Goal: Task Accomplishment & Management: Use online tool/utility

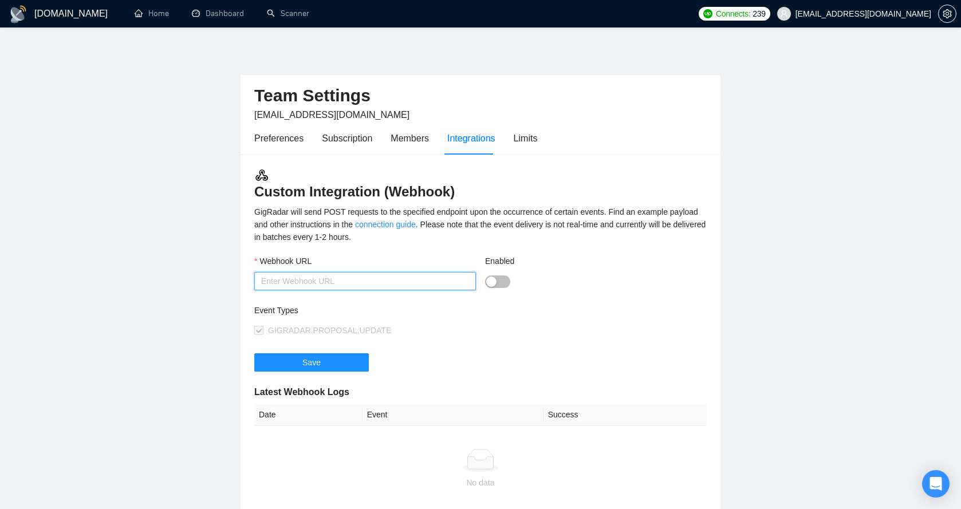
click at [332, 272] on input "Webhook URL" at bounding box center [365, 281] width 222 height 18
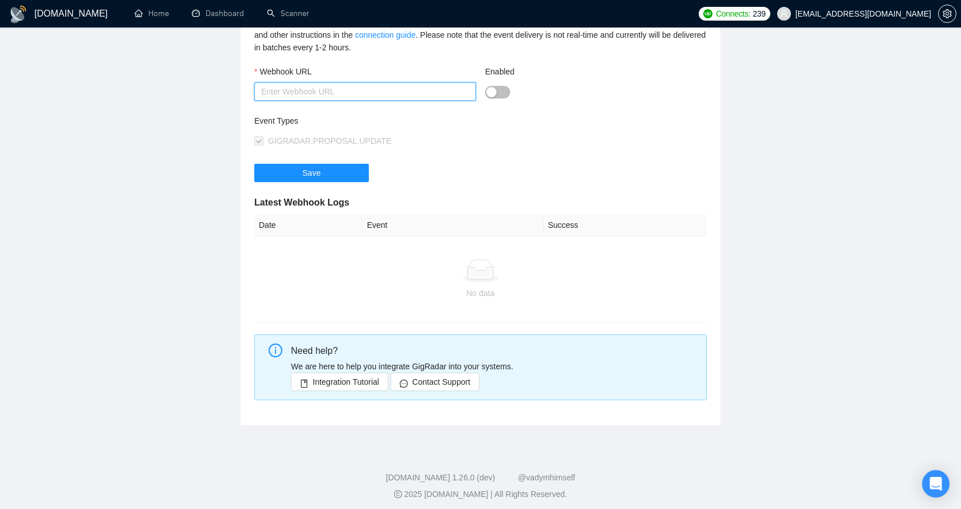
scroll to position [194, 0]
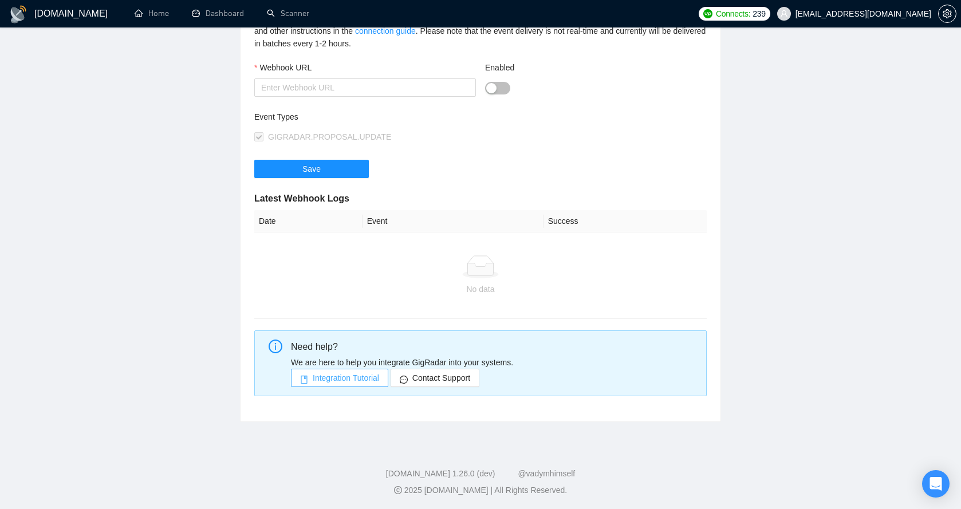
click at [353, 382] on span "Integration Tutorial" at bounding box center [346, 378] width 66 height 13
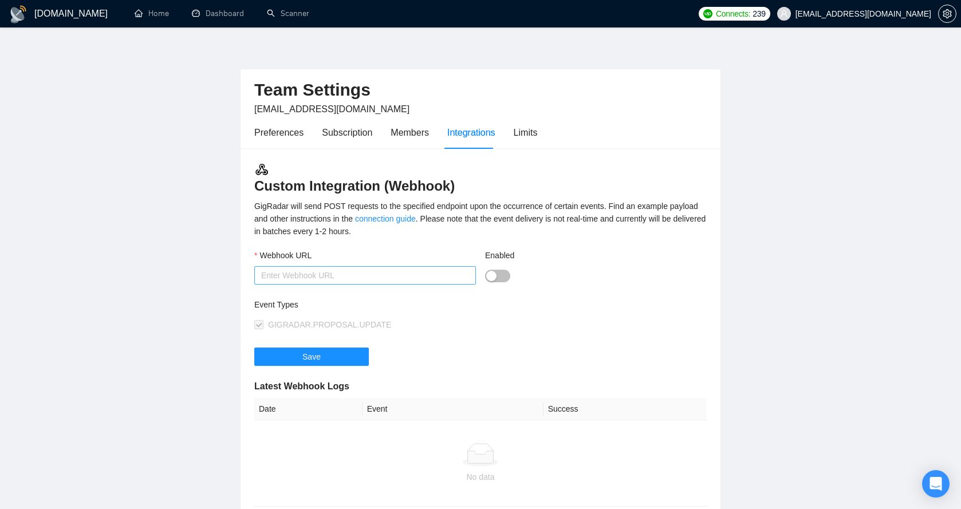
scroll to position [0, 0]
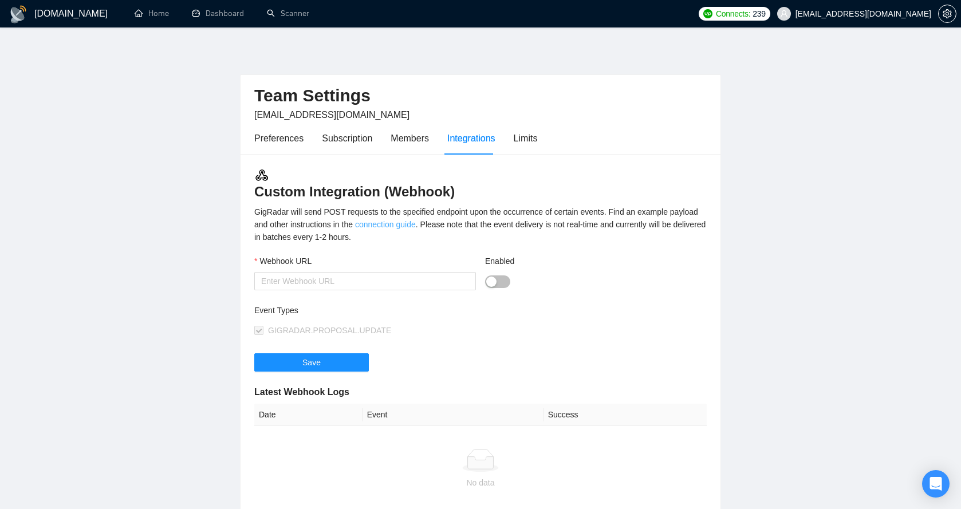
click at [383, 225] on link "connection guide" at bounding box center [385, 224] width 61 height 9
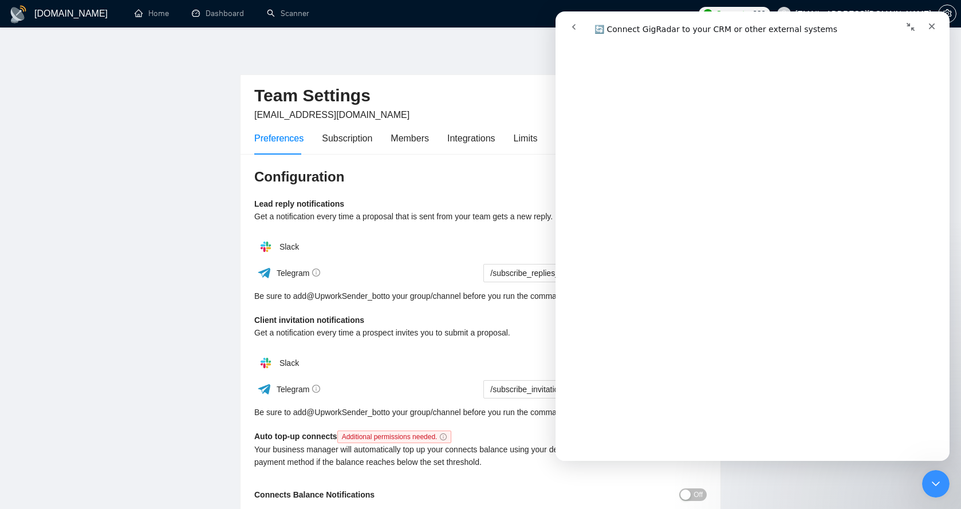
scroll to position [516, 0]
click at [929, 28] on icon "Закрыть" at bounding box center [931, 26] width 9 height 9
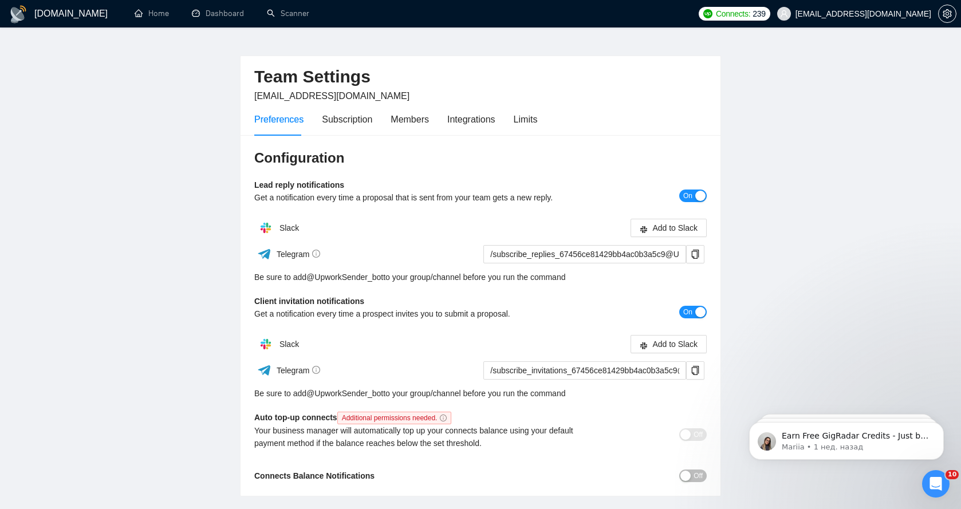
scroll to position [0, 0]
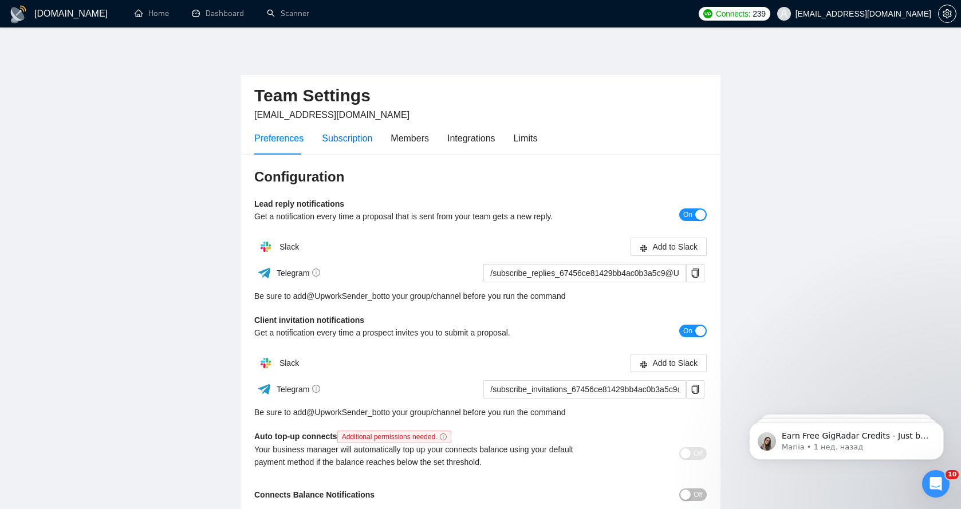
click at [352, 138] on div "Subscription" at bounding box center [347, 138] width 50 height 14
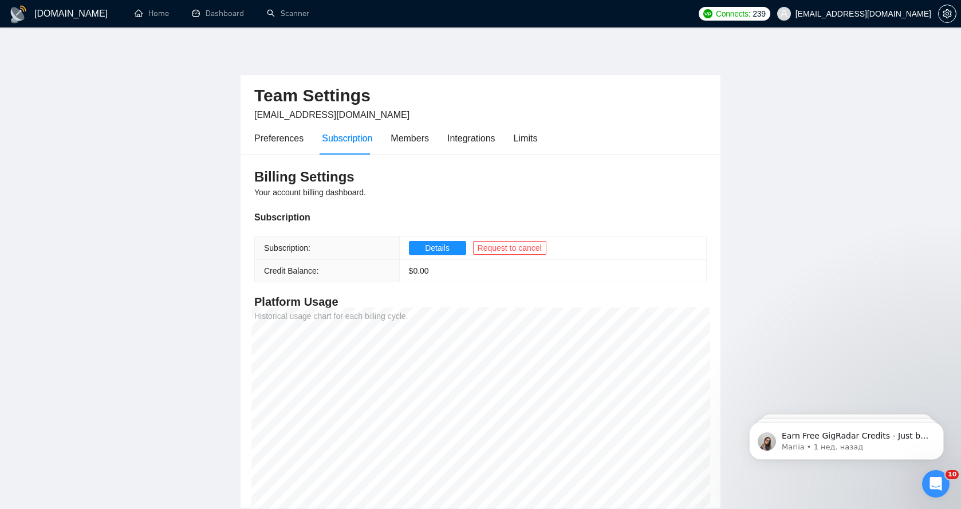
click at [313, 276] on th "Credit Balance:" at bounding box center [327, 271] width 144 height 22
click at [422, 266] on span "$ 0.00" at bounding box center [419, 270] width 20 height 9
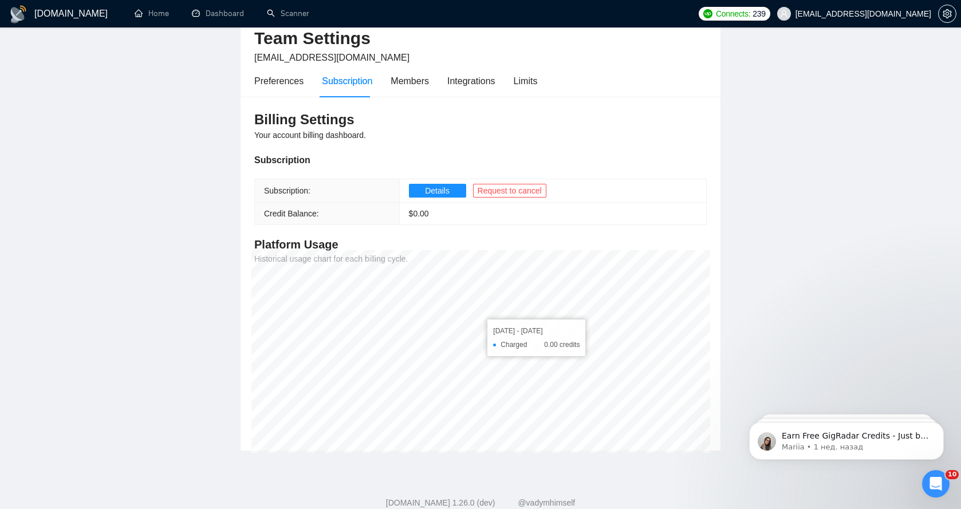
scroll to position [86, 0]
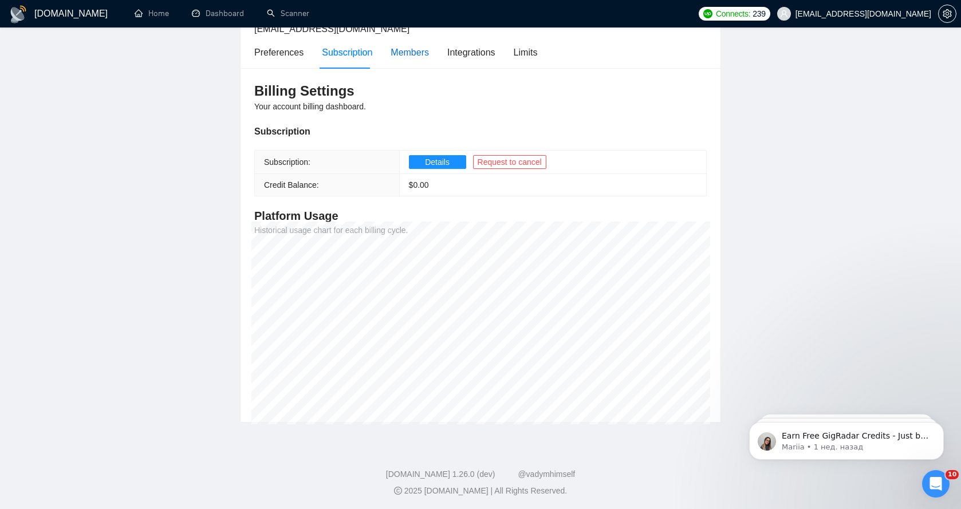
click at [404, 50] on div "Members" at bounding box center [410, 52] width 38 height 14
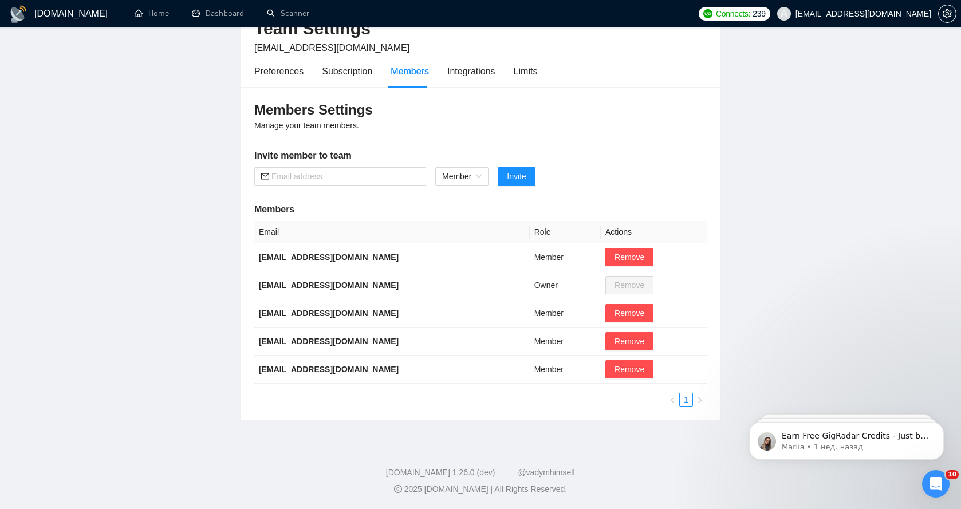
scroll to position [65, 0]
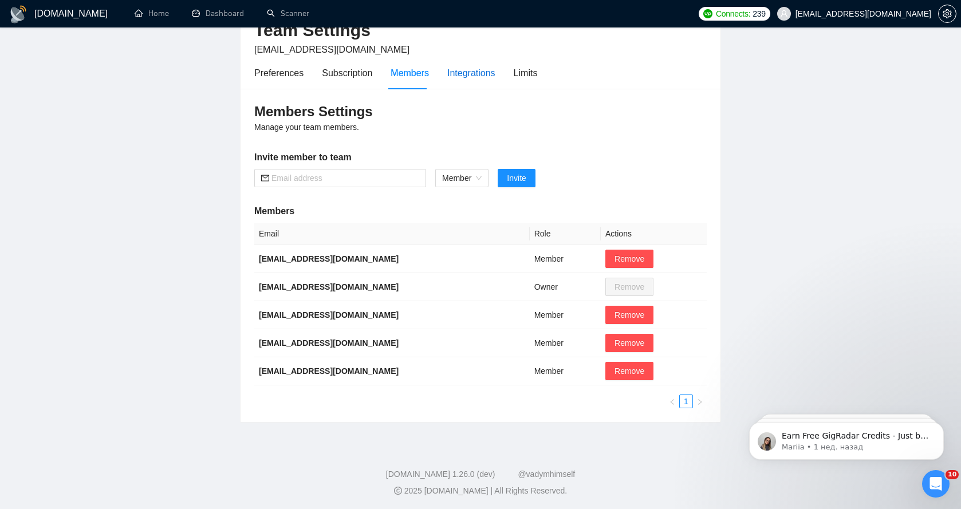
click at [477, 70] on div "Integrations" at bounding box center [471, 73] width 48 height 14
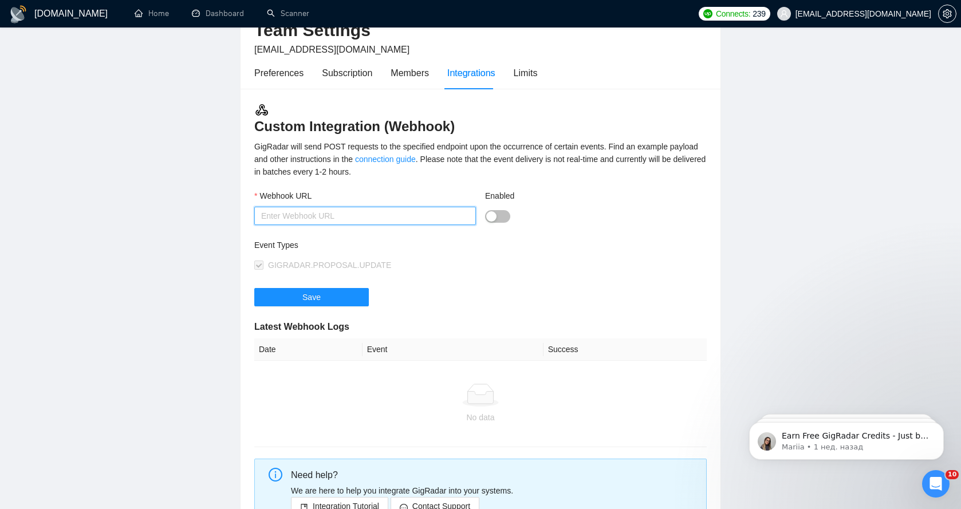
click at [341, 215] on input "Webhook URL" at bounding box center [365, 216] width 222 height 18
paste input "[URL][DOMAIN_NAME]"
type input "[URL][DOMAIN_NAME]"
click at [497, 214] on button "Enabled" at bounding box center [497, 216] width 25 height 13
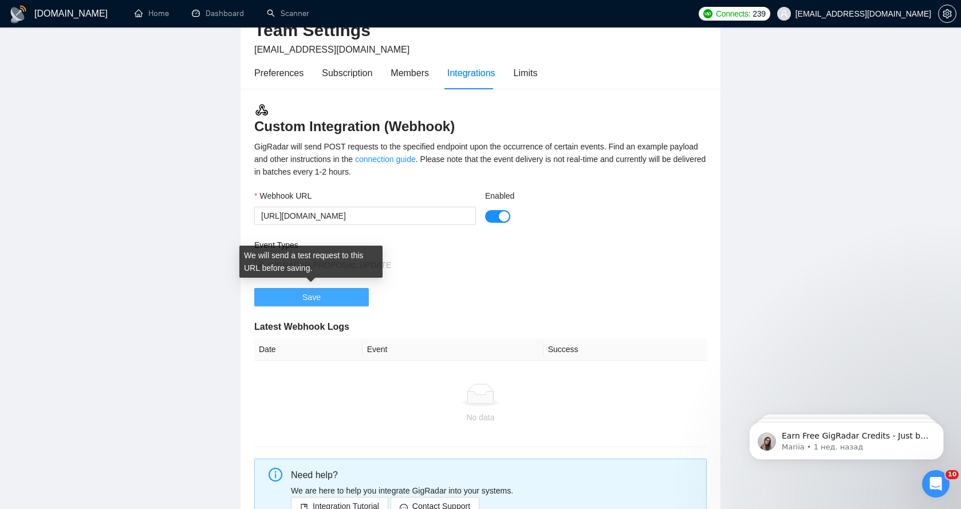
click at [316, 299] on span "Save" at bounding box center [311, 297] width 18 height 13
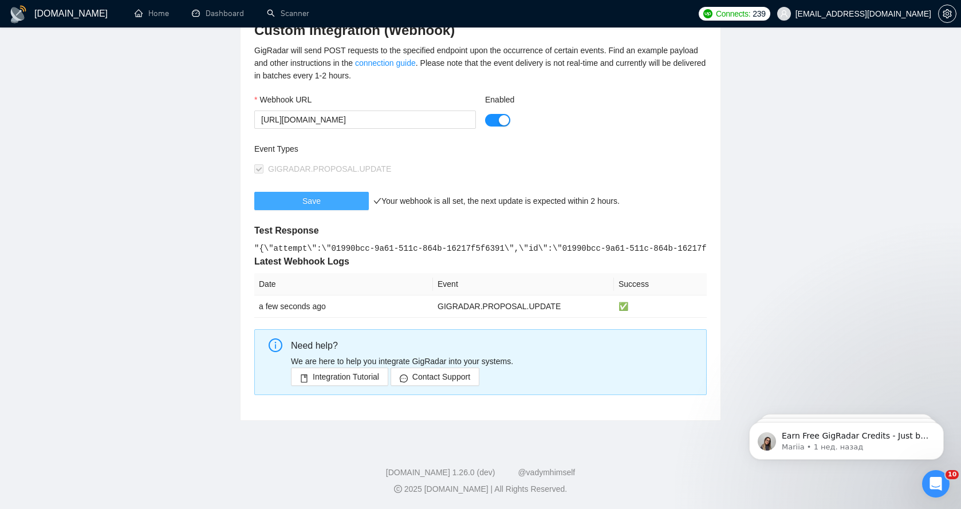
scroll to position [169, 0]
